Goal: Information Seeking & Learning: Learn about a topic

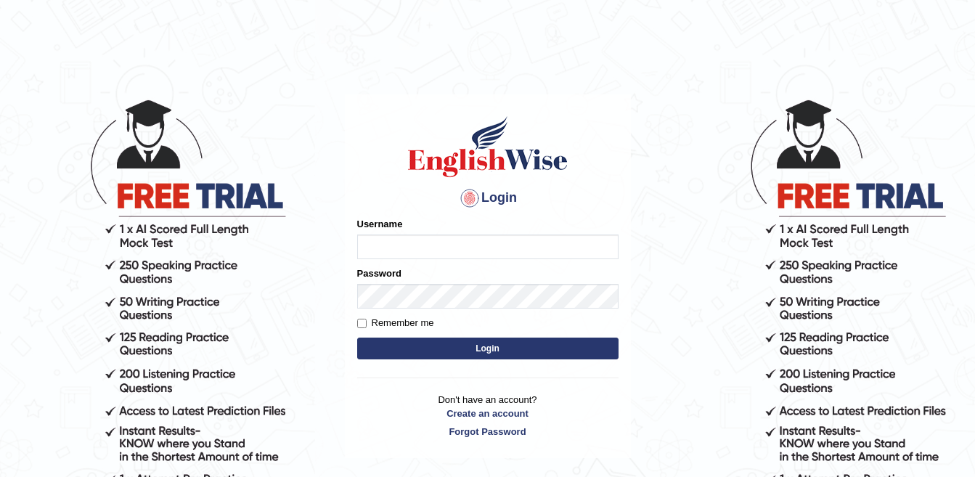
type input "sanjog1985"
click at [450, 350] on button "Login" at bounding box center [487, 349] width 261 height 22
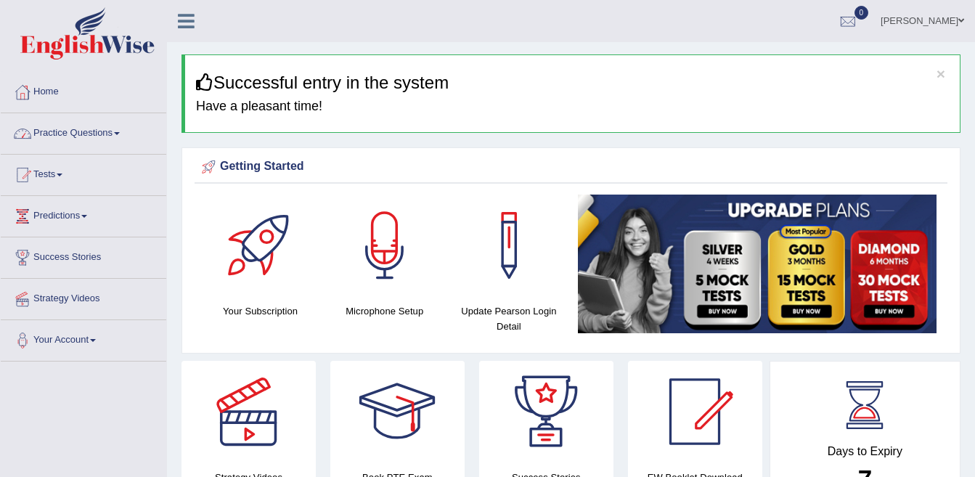
drag, startPoint x: 106, startPoint y: 121, endPoint x: 104, endPoint y: 129, distance: 8.3
click at [106, 123] on link "Practice Questions" at bounding box center [84, 131] width 166 height 36
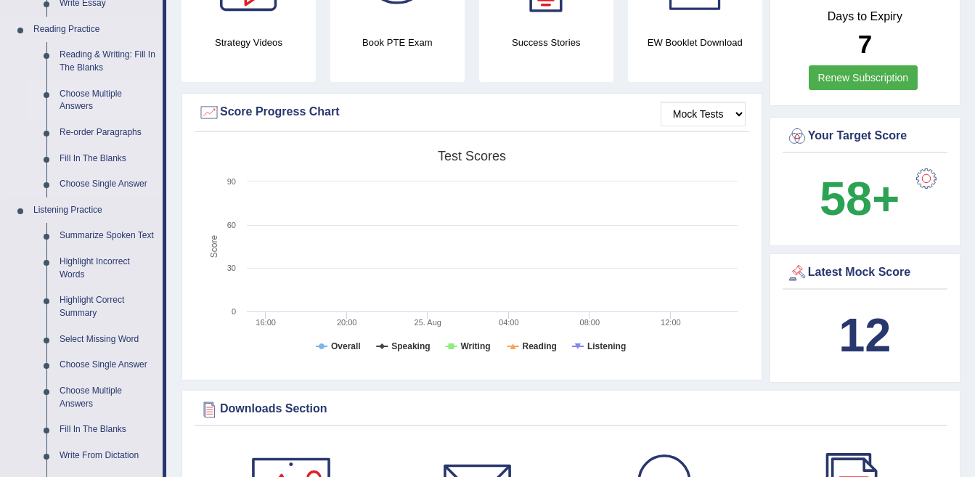
scroll to position [436, 0]
click at [94, 261] on link "Highlight Incorrect Words" at bounding box center [108, 267] width 110 height 38
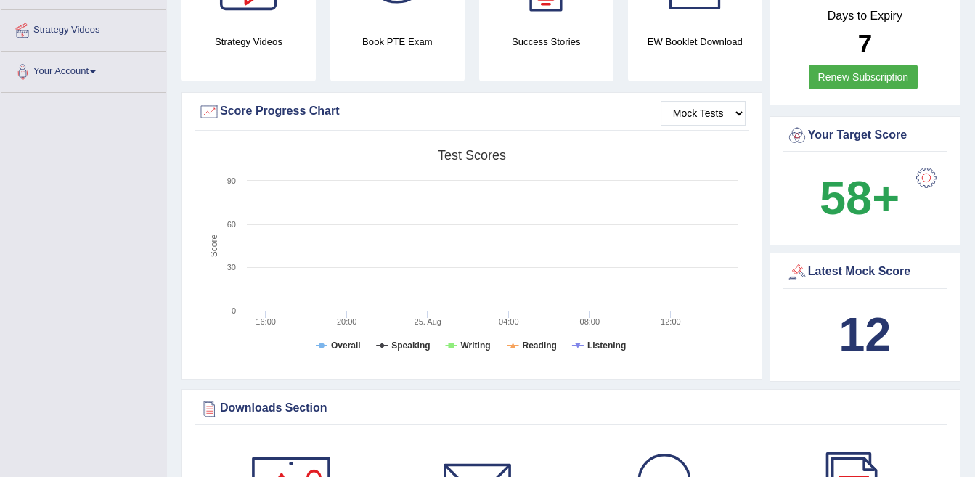
scroll to position [244, 0]
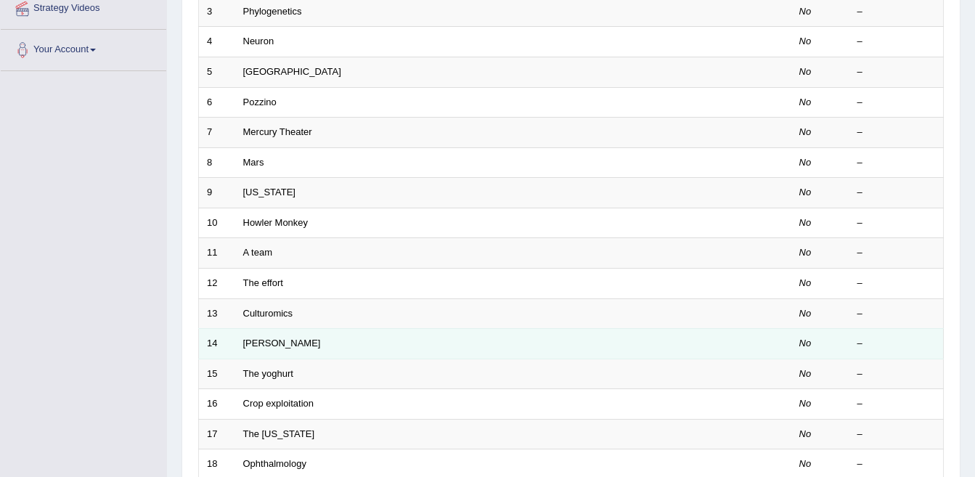
scroll to position [290, 0]
click at [267, 343] on link "McCarthy" at bounding box center [282, 343] width 78 height 11
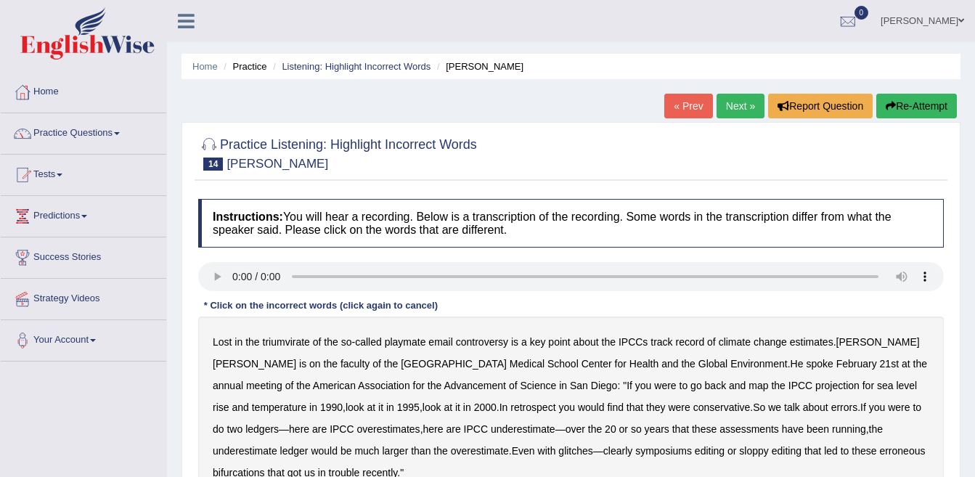
click at [235, 377] on div "Lost in the triumvirate of the so - called playmate email controversy is a key …" at bounding box center [571, 408] width 746 height 182
drag, startPoint x: 495, startPoint y: 450, endPoint x: 508, endPoint y: 452, distance: 13.2
click at [635, 451] on b "symposiums" at bounding box center [663, 451] width 57 height 12
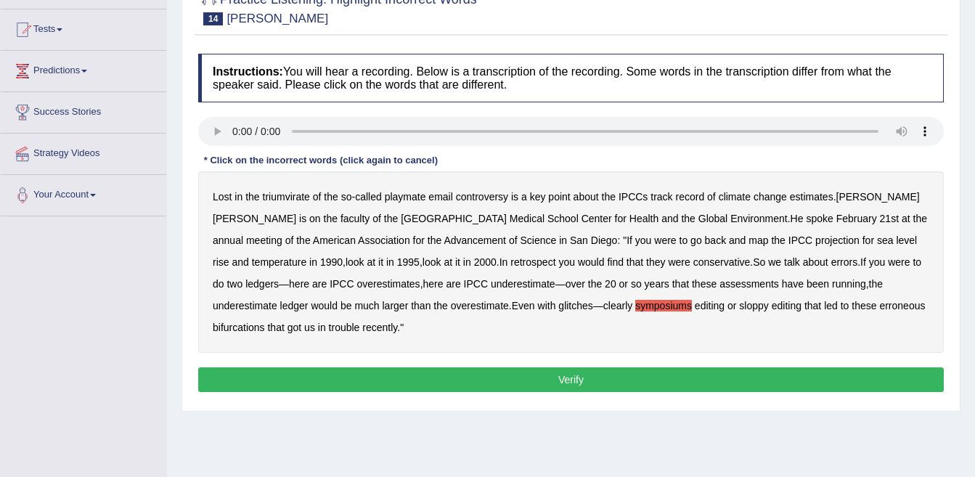
click at [553, 378] on button "Verify" at bounding box center [571, 379] width 746 height 25
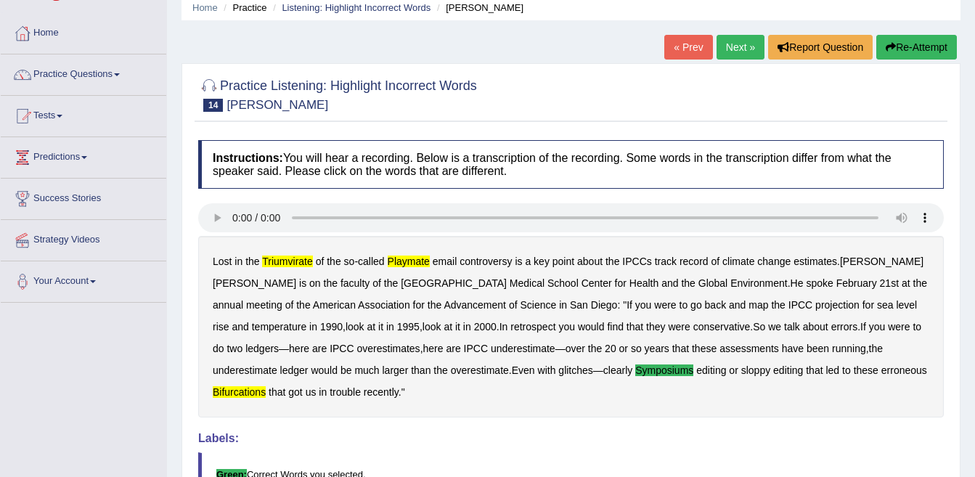
scroll to position [0, 0]
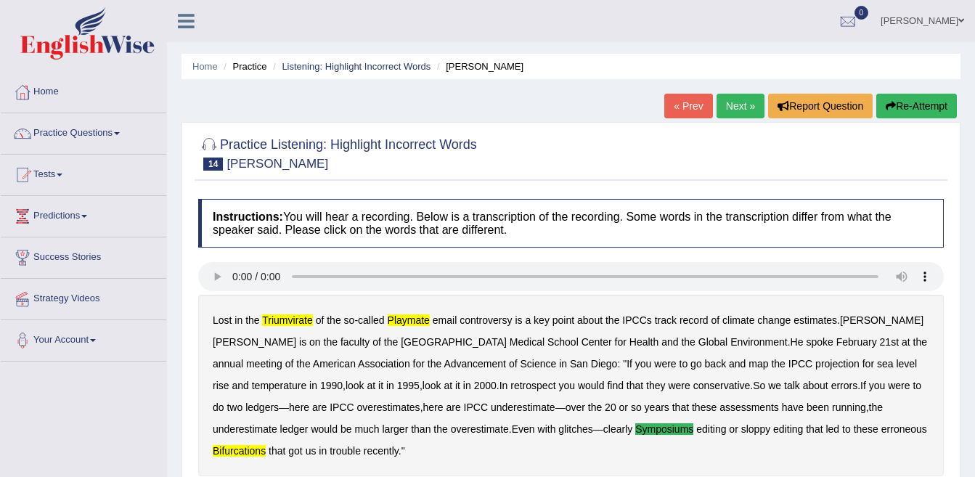
click at [719, 101] on link "Next »" at bounding box center [741, 106] width 48 height 25
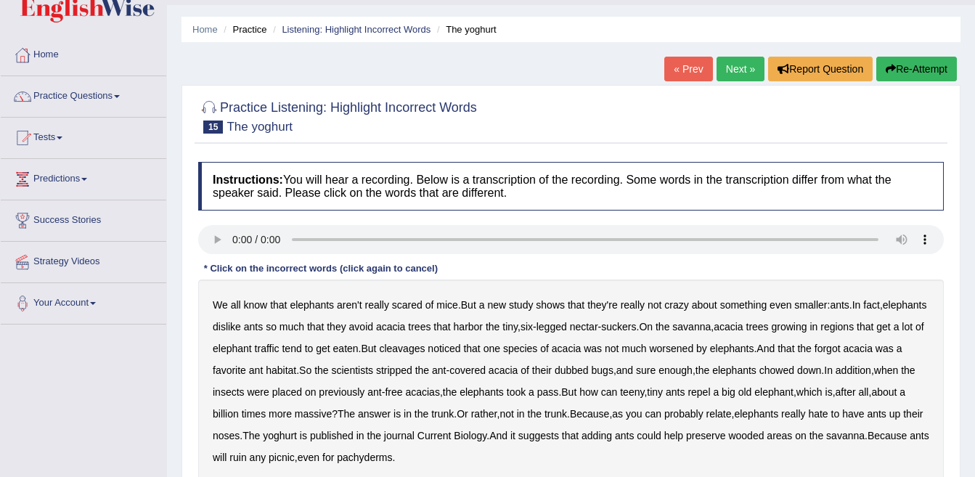
scroll to position [73, 0]
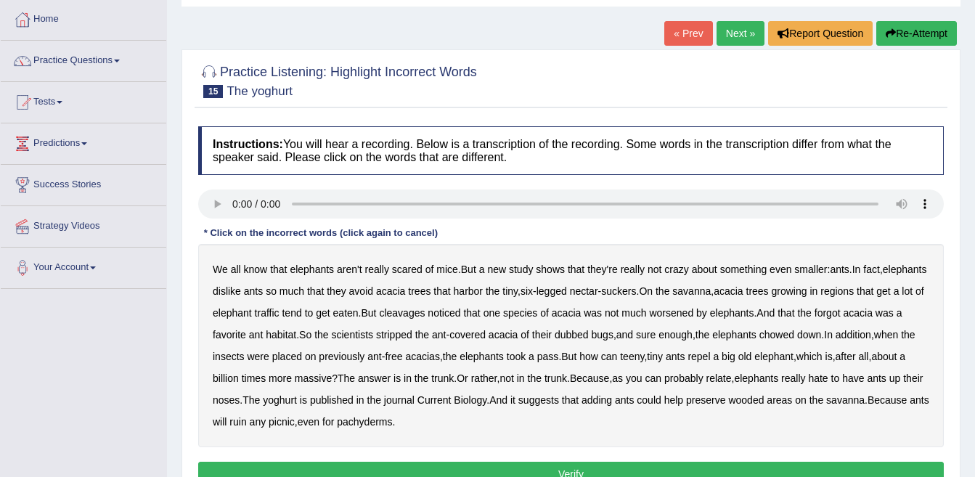
drag, startPoint x: 462, startPoint y: 317, endPoint x: 483, endPoint y: 325, distance: 22.3
click at [481, 325] on div "We all know that elephants aren't really scared of mice . But a new study shows…" at bounding box center [571, 345] width 746 height 203
drag, startPoint x: 454, startPoint y: 315, endPoint x: 462, endPoint y: 315, distance: 8.0
click at [425, 316] on b "cleavages" at bounding box center [402, 313] width 46 height 12
click at [589, 336] on b "dubbed" at bounding box center [572, 335] width 34 height 12
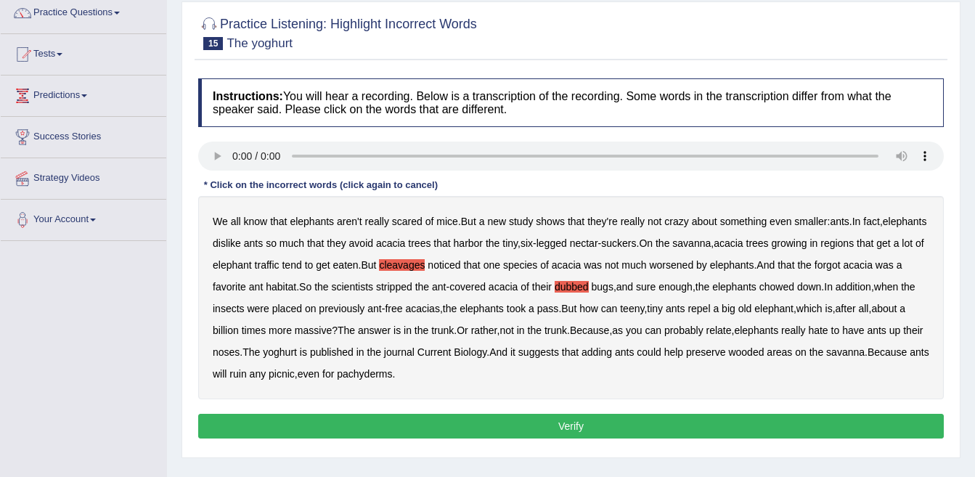
scroll to position [145, 0]
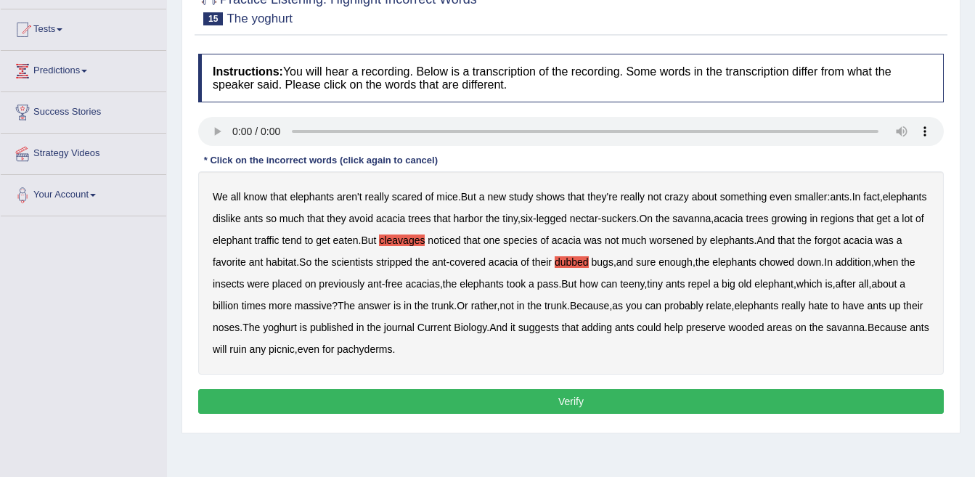
click at [509, 408] on button "Verify" at bounding box center [571, 401] width 746 height 25
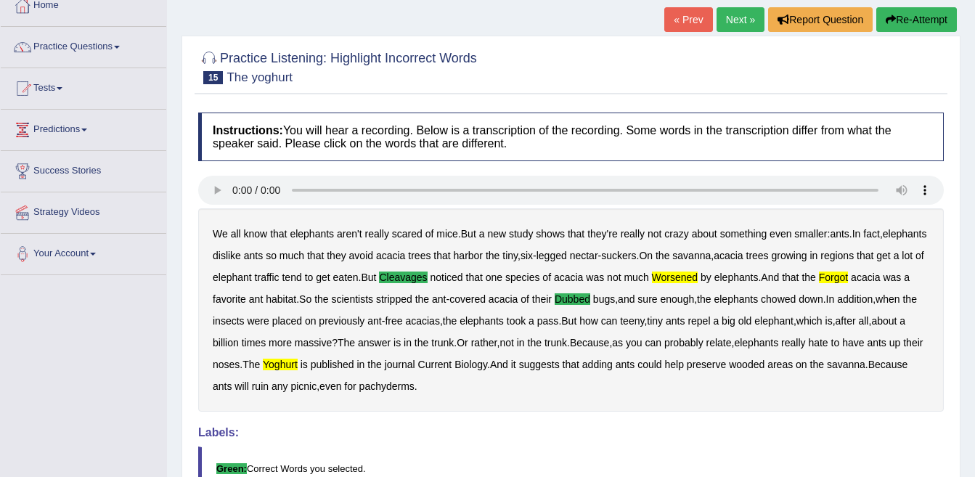
scroll to position [81, 0]
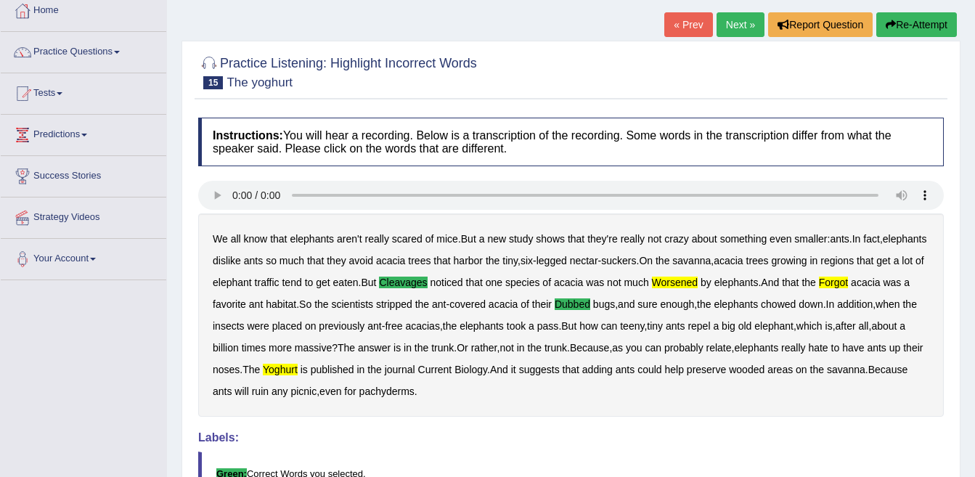
click at [736, 28] on link "Next »" at bounding box center [741, 24] width 48 height 25
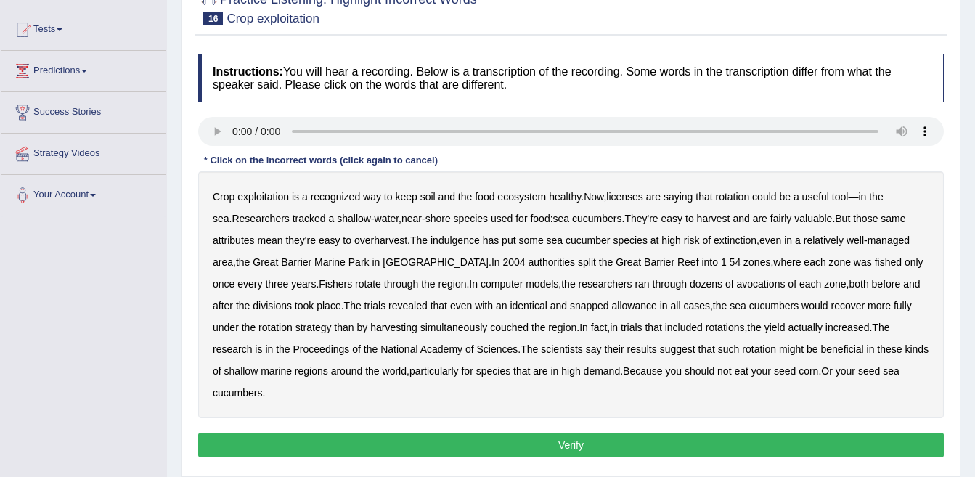
drag, startPoint x: 627, startPoint y: 193, endPoint x: 678, endPoint y: 187, distance: 50.5
click at [635, 194] on b "licenses" at bounding box center [624, 197] width 37 height 12
click at [455, 242] on b "indulgence" at bounding box center [455, 241] width 49 height 12
drag, startPoint x: 720, startPoint y: 285, endPoint x: 740, endPoint y: 285, distance: 20.3
click at [737, 287] on b "avocations" at bounding box center [761, 284] width 49 height 12
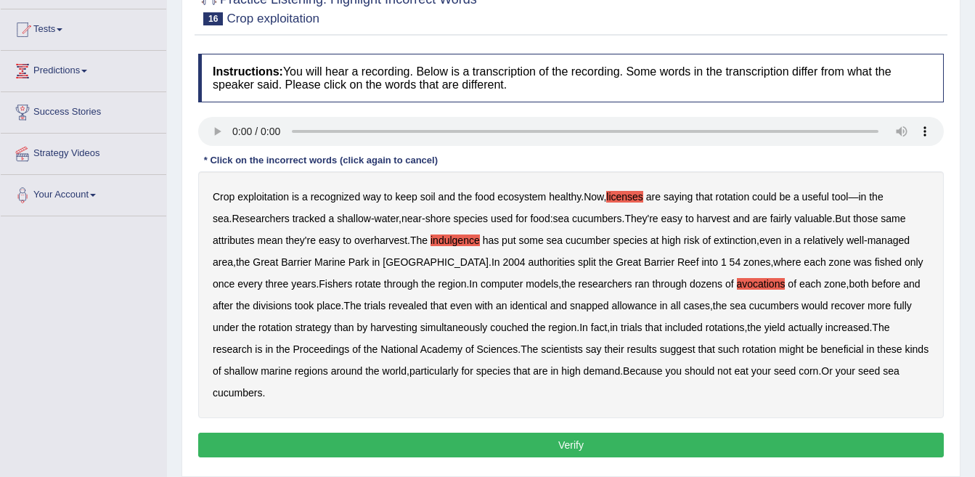
drag, startPoint x: 464, startPoint y: 326, endPoint x: 485, endPoint y: 325, distance: 21.1
click at [490, 330] on b "couched" at bounding box center [509, 328] width 38 height 12
click at [571, 433] on button "Verify" at bounding box center [571, 445] width 746 height 25
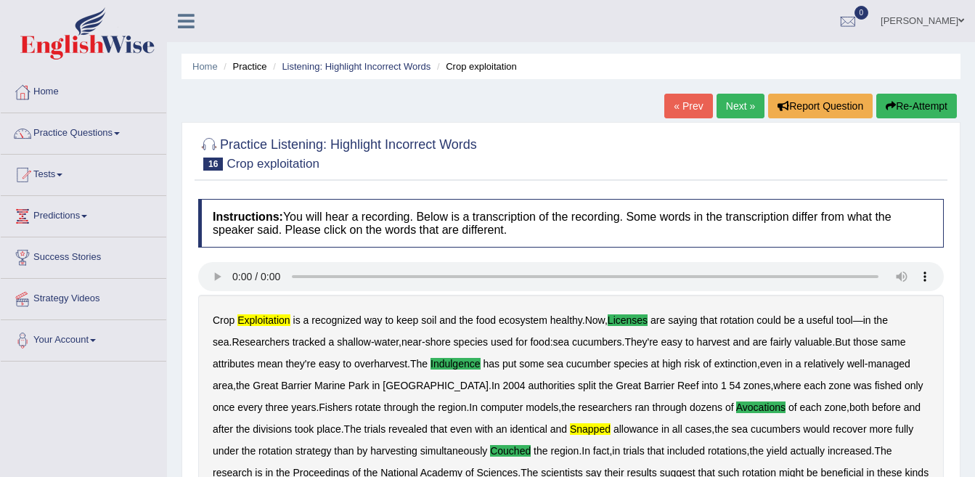
click at [739, 100] on link "Next »" at bounding box center [741, 106] width 48 height 25
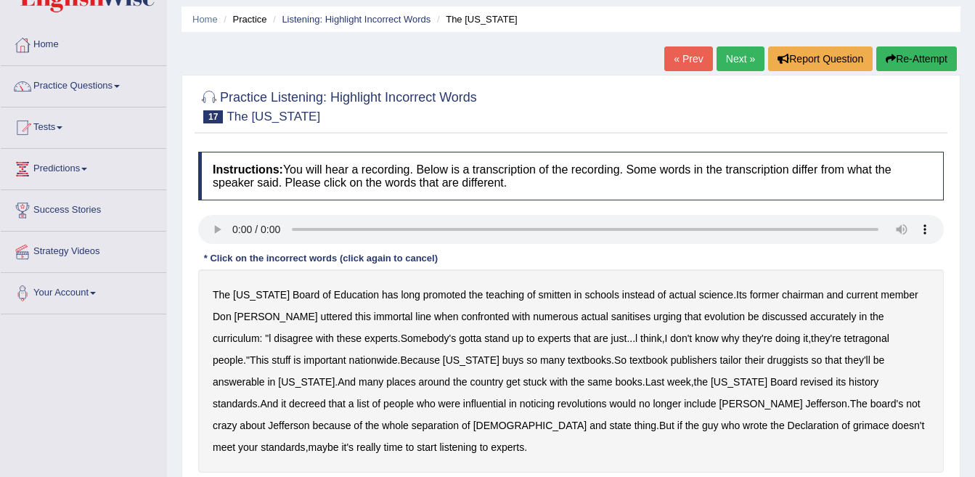
scroll to position [73, 0]
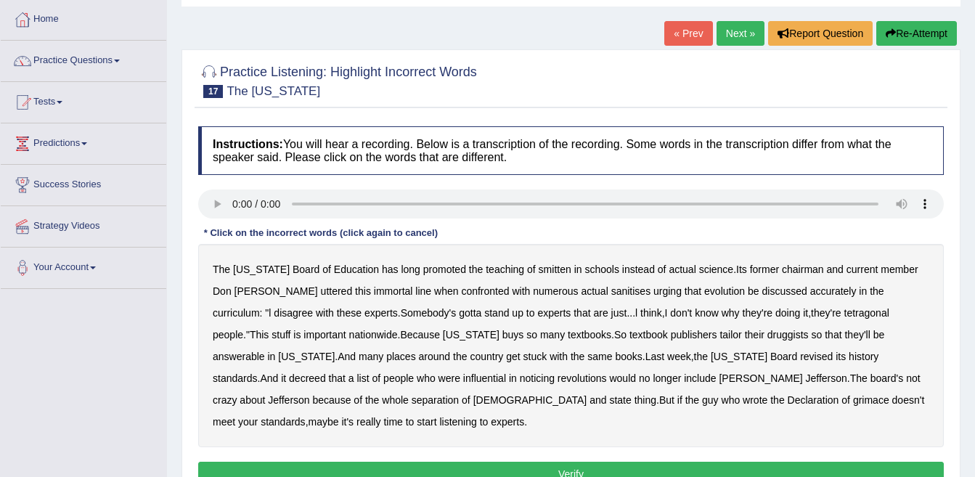
drag, startPoint x: 561, startPoint y: 288, endPoint x: 595, endPoint y: 296, distance: 35.8
click at [611, 288] on b "sanitises" at bounding box center [630, 291] width 39 height 12
click at [845, 314] on b "tetragonal" at bounding box center [867, 313] width 45 height 12
drag, startPoint x: 666, startPoint y: 336, endPoint x: 680, endPoint y: 338, distance: 14.7
click at [768, 338] on b "druggists" at bounding box center [788, 335] width 41 height 12
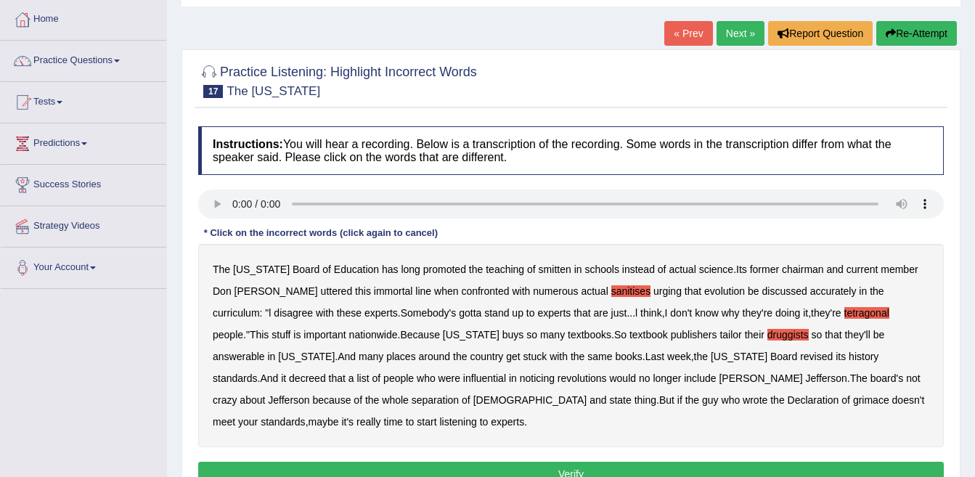
click at [853, 401] on b "grimace" at bounding box center [871, 400] width 36 height 12
click at [548, 462] on button "Verify" at bounding box center [571, 474] width 746 height 25
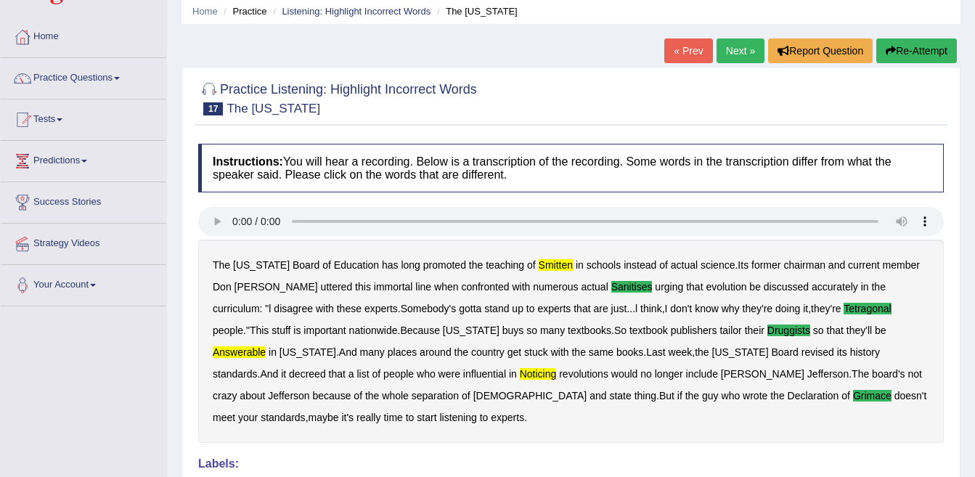
scroll to position [0, 0]
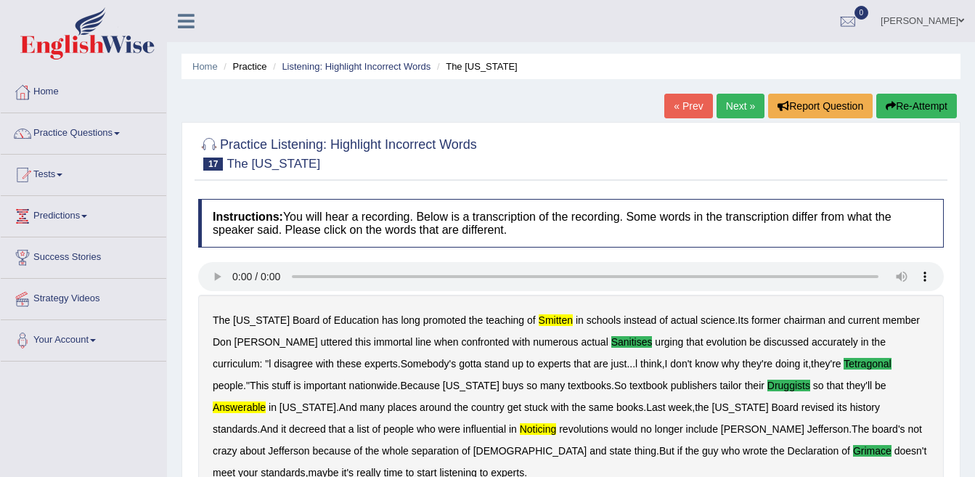
click at [749, 109] on link "Next »" at bounding box center [741, 106] width 48 height 25
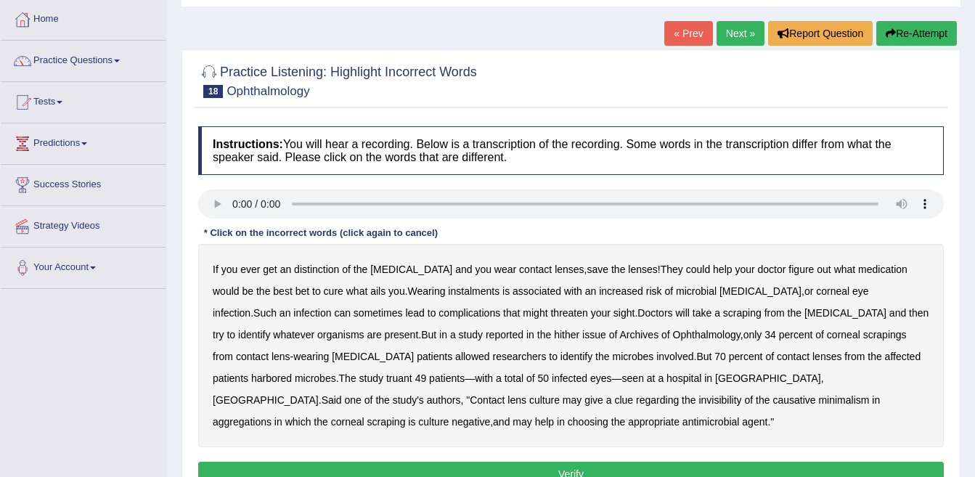
click at [312, 269] on b "distinction" at bounding box center [316, 270] width 45 height 12
drag, startPoint x: 903, startPoint y: 357, endPoint x: 756, endPoint y: 375, distance: 147.7
click at [894, 359] on div "If you ever get an distinction of the [MEDICAL_DATA] and you wear contact lense…" at bounding box center [571, 345] width 746 height 203
click at [412, 373] on b "truant" at bounding box center [399, 379] width 26 height 12
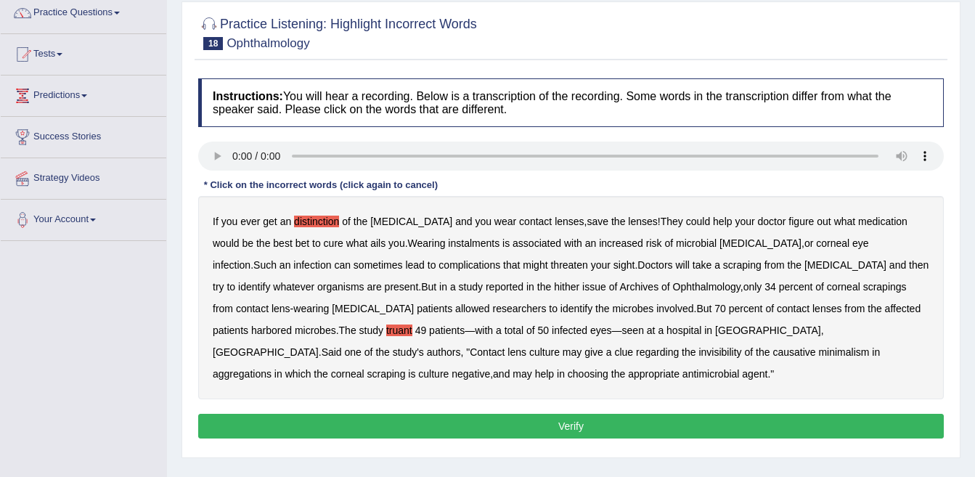
scroll to position [145, 0]
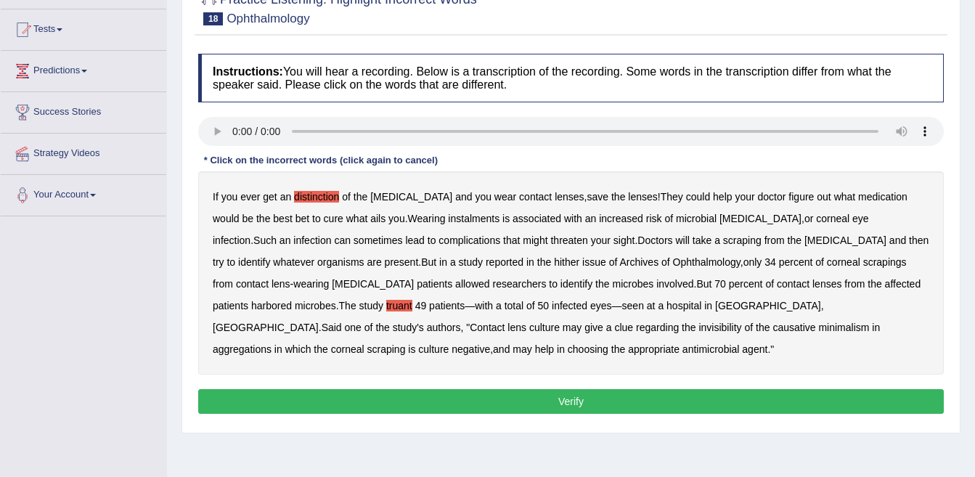
click at [446, 401] on button "Verify" at bounding box center [571, 401] width 746 height 25
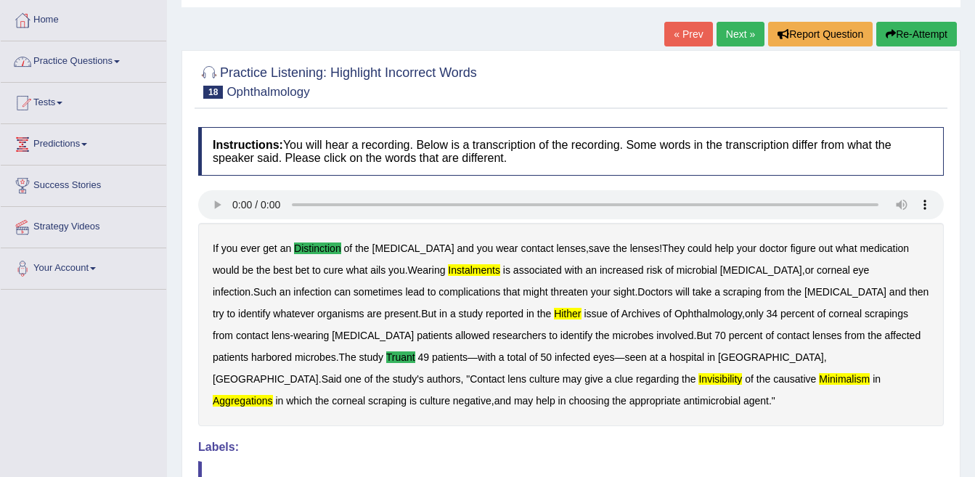
scroll to position [73, 0]
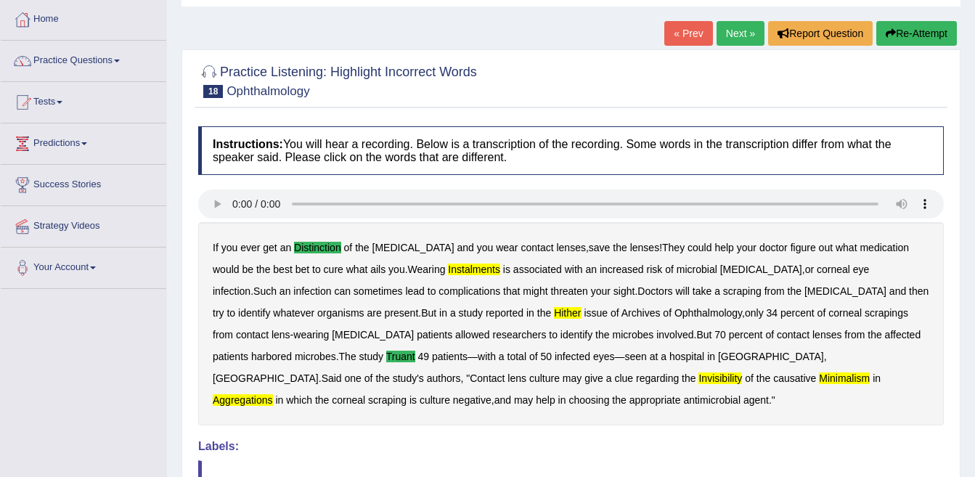
click at [693, 34] on link "« Prev" at bounding box center [688, 33] width 48 height 25
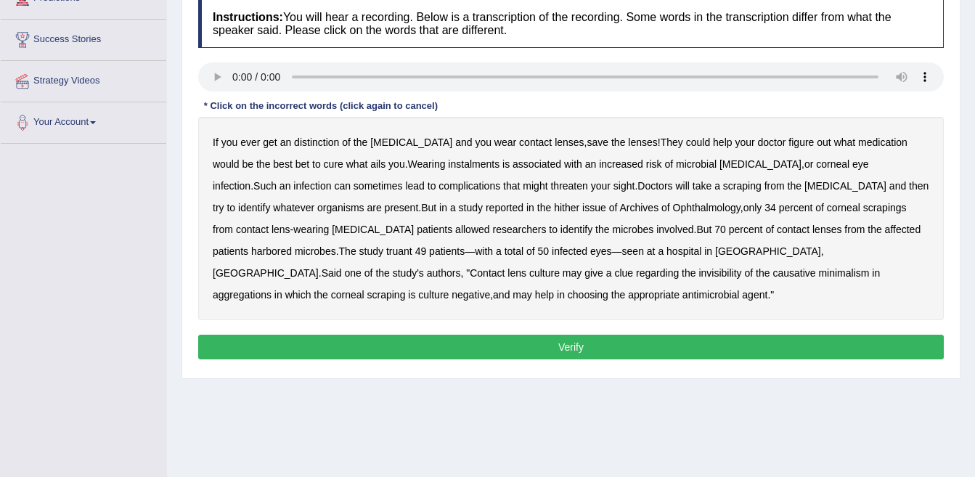
drag, startPoint x: 589, startPoint y: 351, endPoint x: 379, endPoint y: 260, distance: 228.9
click at [532, 323] on div "Instructions: You will hear a recording. Below is a transcription of the record…" at bounding box center [571, 181] width 753 height 379
drag, startPoint x: 304, startPoint y: 136, endPoint x: 361, endPoint y: 141, distance: 56.9
click at [306, 137] on b "distinction" at bounding box center [316, 143] width 45 height 12
drag, startPoint x: 323, startPoint y: 224, endPoint x: 359, endPoint y: 221, distance: 36.4
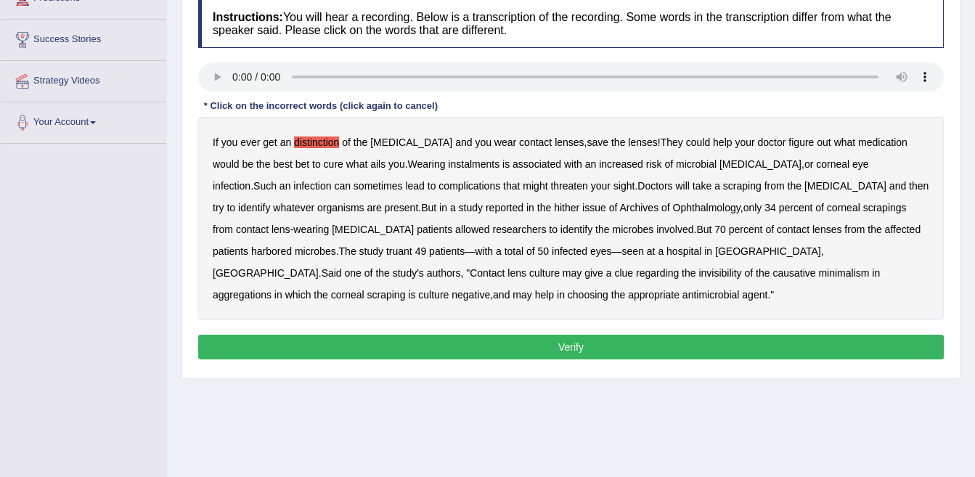
click at [492, 224] on b "researchers" at bounding box center [519, 230] width 54 height 12
click at [333, 223] on div "If you ever get an distinction of the cornea and you wear contact lenses , save…" at bounding box center [571, 218] width 746 height 203
click at [412, 245] on b "truant" at bounding box center [399, 251] width 26 height 12
drag, startPoint x: 354, startPoint y: 273, endPoint x: 399, endPoint y: 286, distance: 46.2
click at [773, 276] on b "causative" at bounding box center [794, 273] width 43 height 12
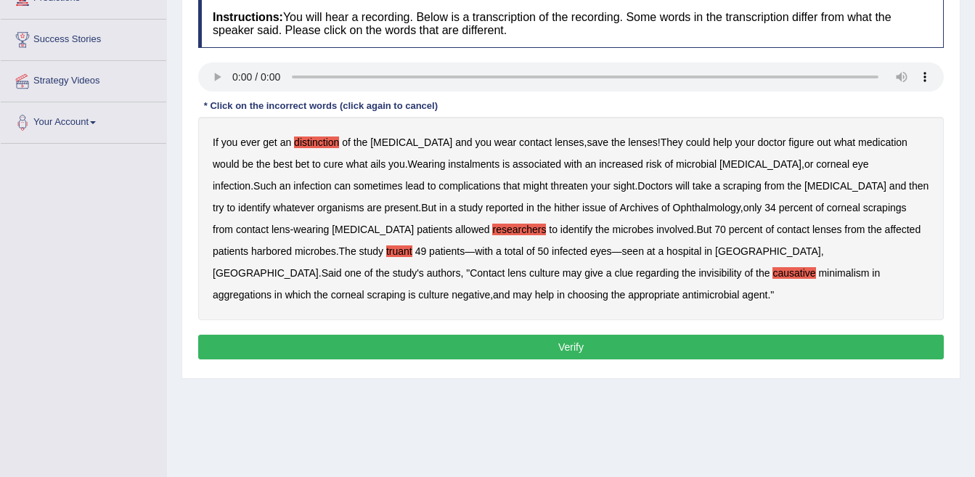
click at [545, 346] on button "Verify" at bounding box center [571, 347] width 746 height 25
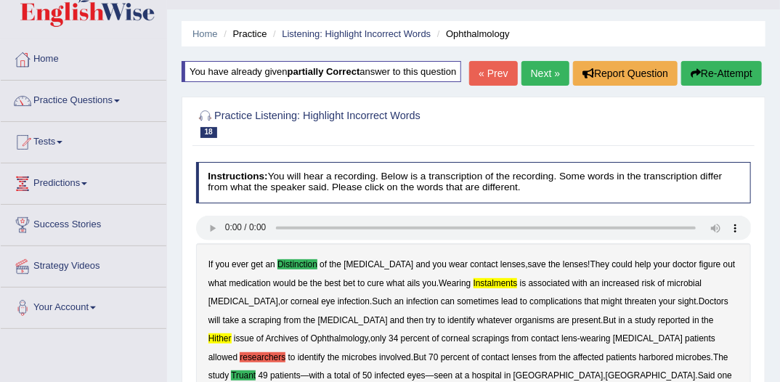
scroll to position [32, 0]
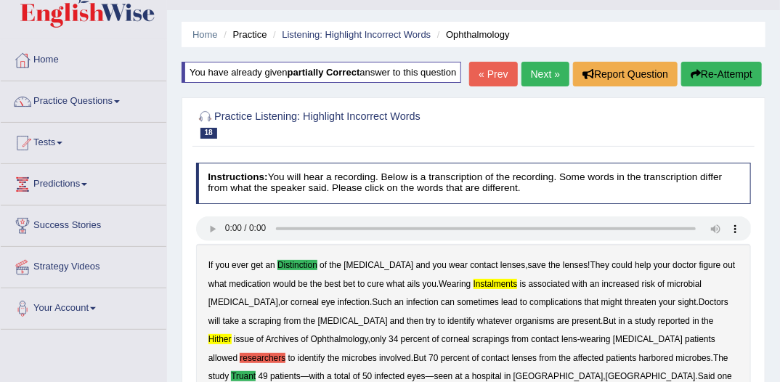
click at [534, 86] on link "Next »" at bounding box center [545, 74] width 48 height 25
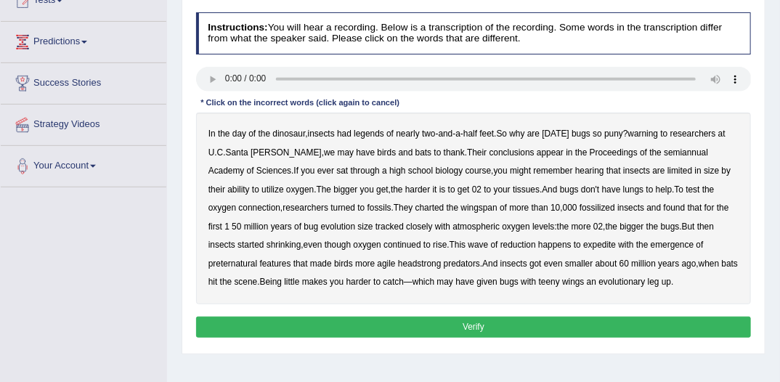
click at [537, 152] on b "appear" at bounding box center [550, 152] width 27 height 10
click at [257, 259] on b "preternatural" at bounding box center [232, 264] width 49 height 10
click at [491, 328] on button "Verify" at bounding box center [474, 327] width 556 height 21
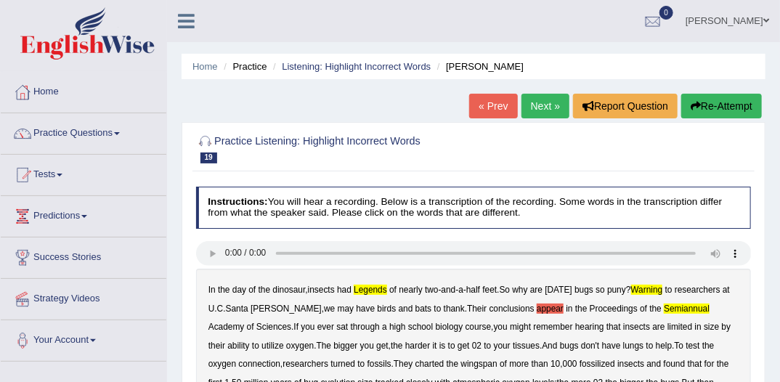
click at [543, 103] on link "Next »" at bounding box center [545, 106] width 48 height 25
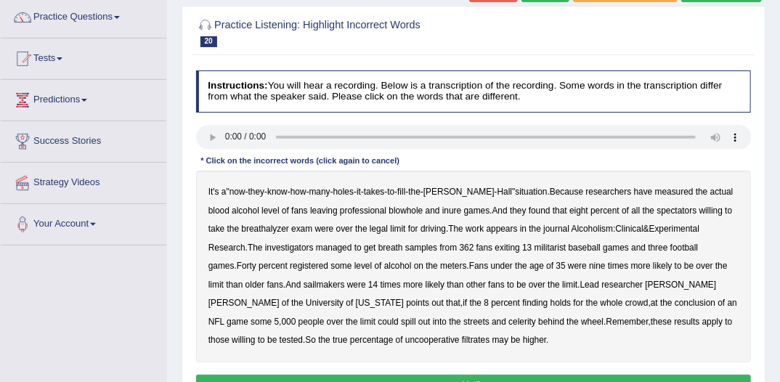
click at [655, 192] on b "measured" at bounding box center [674, 192] width 38 height 10
click at [655, 194] on b "measured" at bounding box center [674, 192] width 38 height 10
click at [534, 251] on b "militarist" at bounding box center [550, 248] width 32 height 10
click at [508, 322] on b "celerity" at bounding box center [522, 322] width 28 height 10
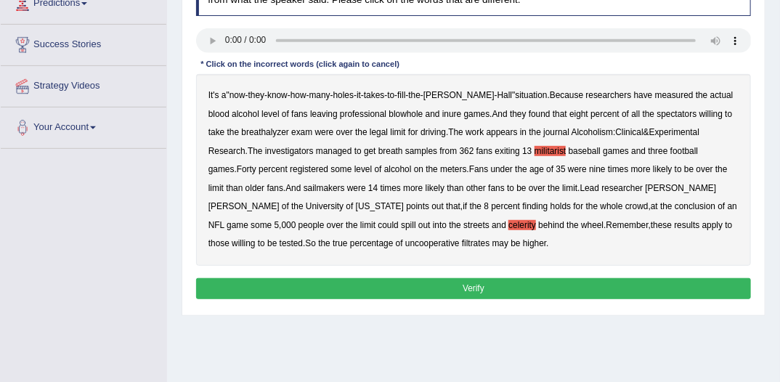
scroll to position [232, 0]
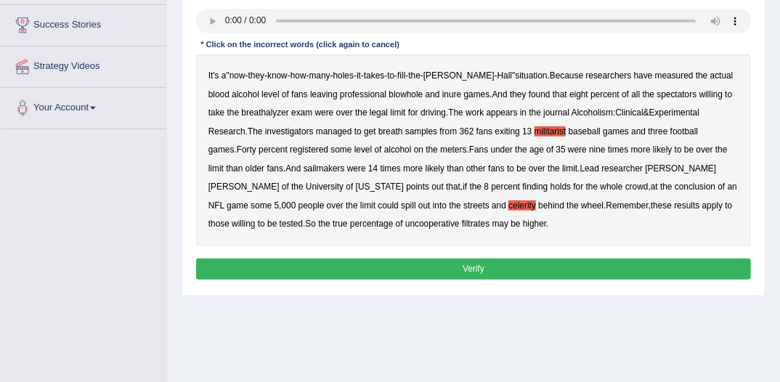
click at [439, 267] on button "Verify" at bounding box center [474, 269] width 556 height 21
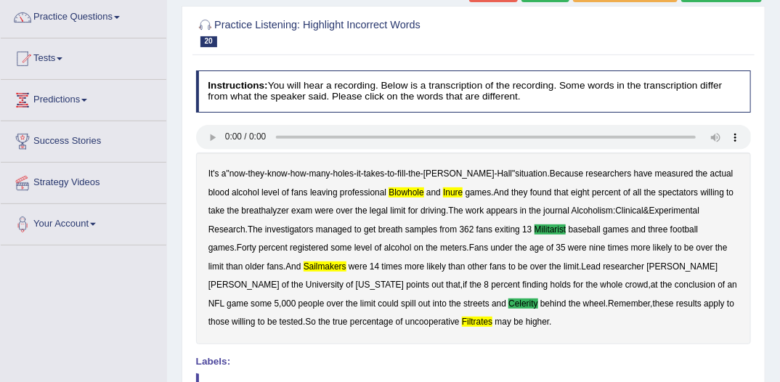
scroll to position [0, 0]
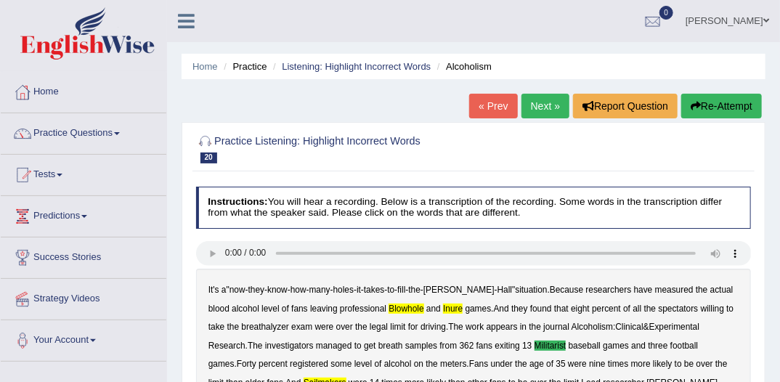
click at [481, 106] on link "« Prev" at bounding box center [493, 106] width 48 height 25
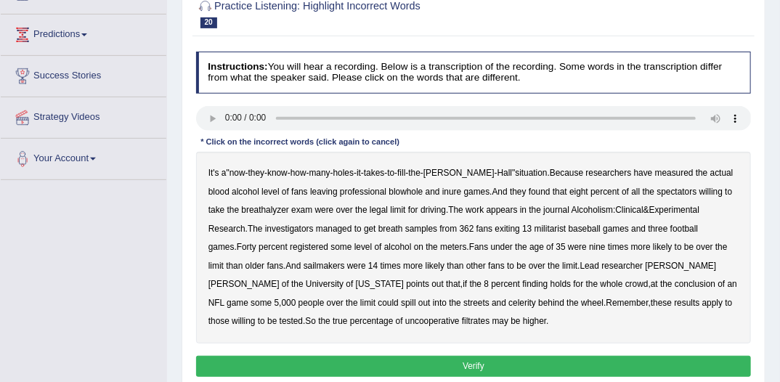
scroll to position [232, 0]
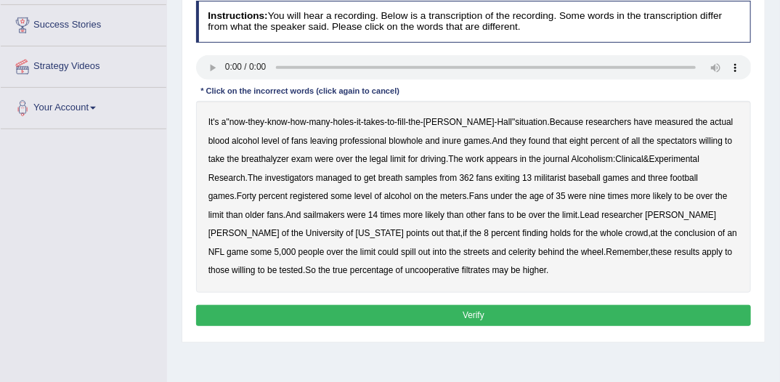
click at [389, 142] on b "blowhole" at bounding box center [406, 141] width 34 height 10
drag, startPoint x: 428, startPoint y: 139, endPoint x: 465, endPoint y: 137, distance: 37.1
click at [446, 139] on div "It's a " now - they - know - how - many - holes - it - takes - to - fill - the …" at bounding box center [474, 197] width 556 height 192
click at [442, 136] on b "inure" at bounding box center [451, 141] width 19 height 10
click at [508, 253] on b "celerity" at bounding box center [522, 252] width 28 height 10
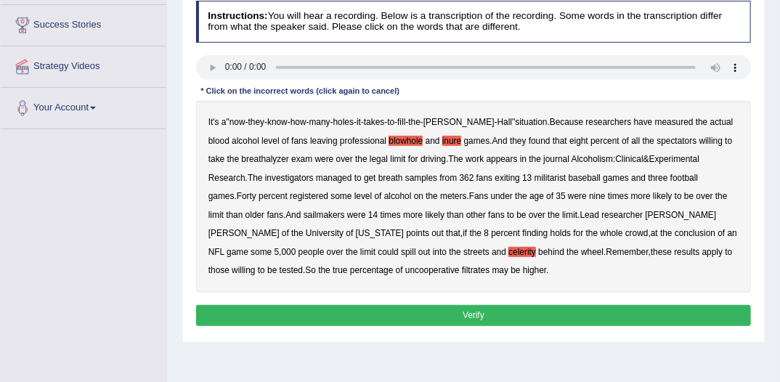
click at [462, 269] on b "filtrates" at bounding box center [476, 270] width 28 height 10
click at [425, 301] on div "Instructions: You will hear a recording. Below is a transcription of the record…" at bounding box center [472, 165] width 561 height 341
click at [430, 308] on button "Verify" at bounding box center [474, 315] width 556 height 21
